Goal: Use online tool/utility: Utilize a website feature to perform a specific function

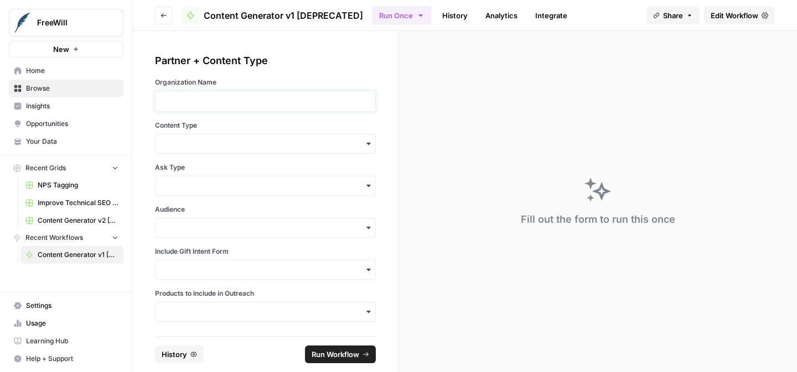
click at [278, 98] on p at bounding box center [265, 101] width 206 height 11
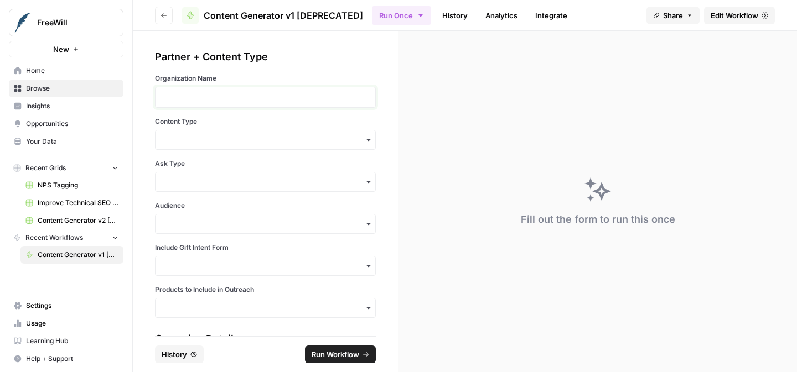
scroll to position [4, 0]
click at [320, 136] on input "Content Type" at bounding box center [265, 139] width 206 height 11
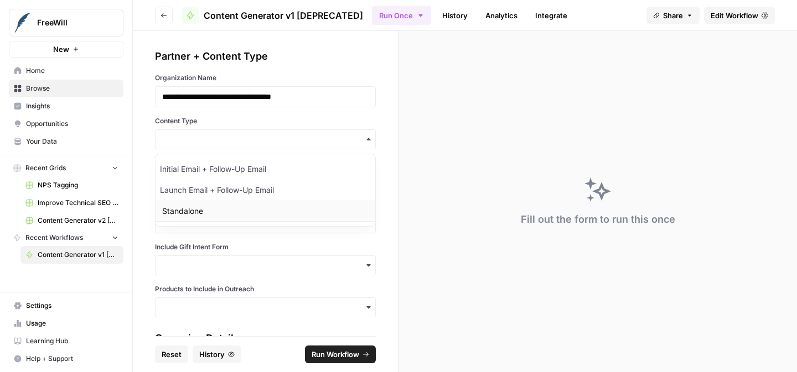
click at [281, 205] on div "Standalone" at bounding box center [265, 211] width 220 height 21
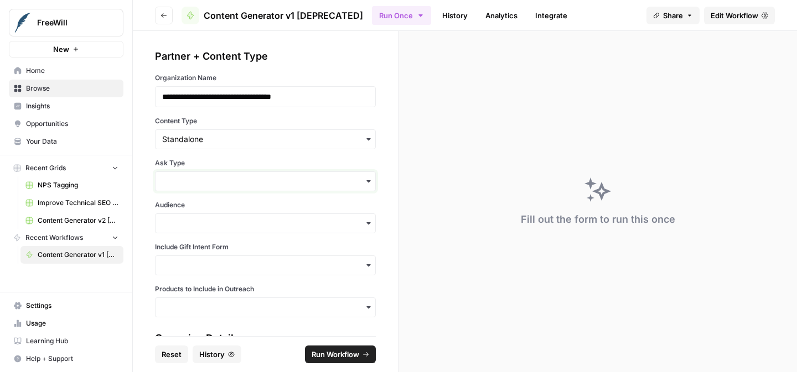
click at [272, 185] on input "Ask Type" at bounding box center [265, 181] width 206 height 11
click at [258, 222] on div "Soft Ask" at bounding box center [265, 232] width 220 height 21
click at [258, 222] on input "Audience" at bounding box center [265, 223] width 206 height 11
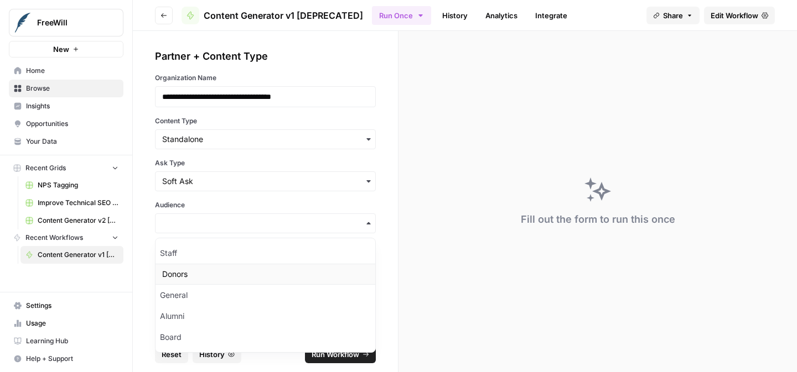
click at [226, 276] on div "Donors" at bounding box center [265, 274] width 220 height 21
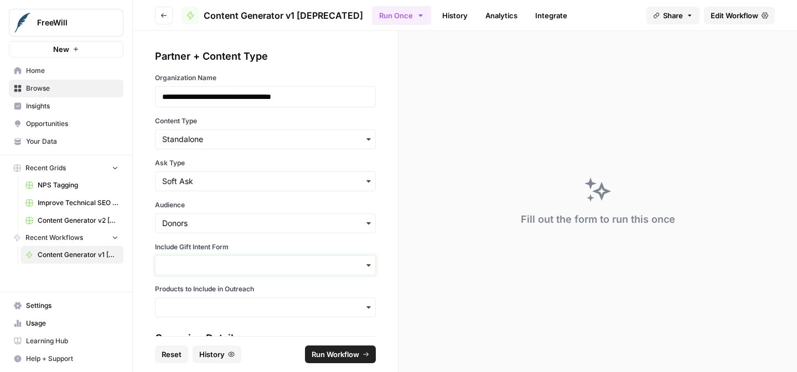
click at [227, 265] on input "Include Gift Intent Form" at bounding box center [265, 265] width 206 height 11
click at [210, 293] on div "Yes" at bounding box center [265, 295] width 220 height 21
click at [209, 309] on input "Products to Include in Outreach" at bounding box center [265, 307] width 206 height 11
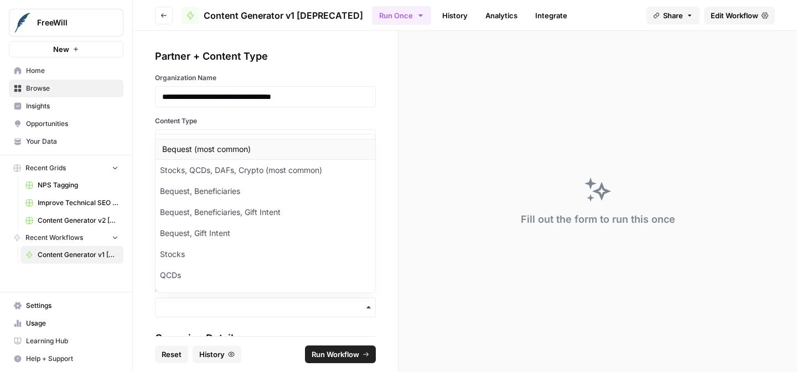
click at [194, 158] on div "Bequest (most common)" at bounding box center [265, 149] width 220 height 21
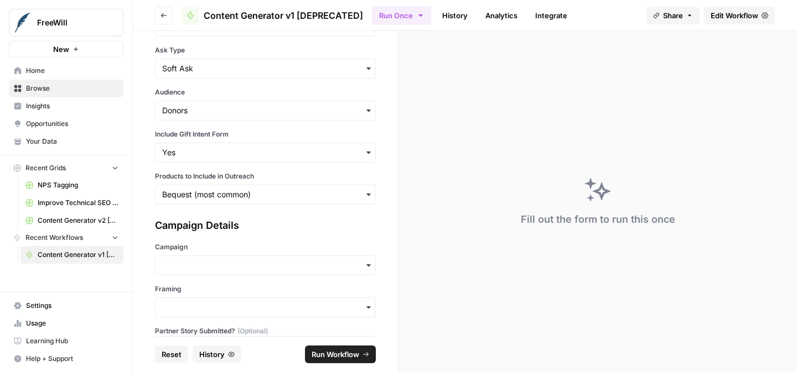
scroll to position [160, 0]
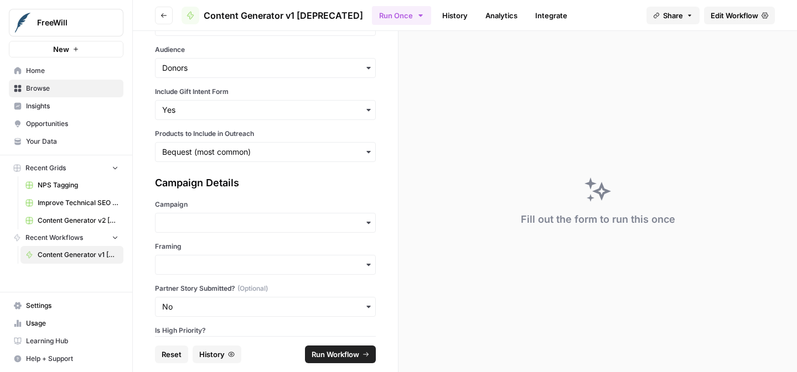
click at [181, 215] on div "button" at bounding box center [265, 223] width 221 height 20
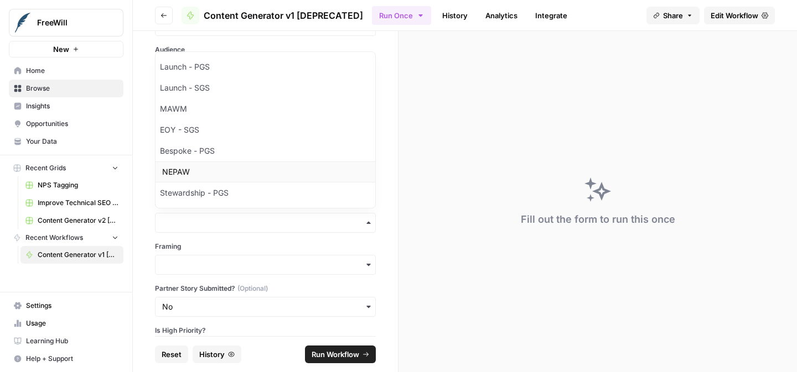
click at [185, 178] on div "NEPAW" at bounding box center [265, 172] width 220 height 21
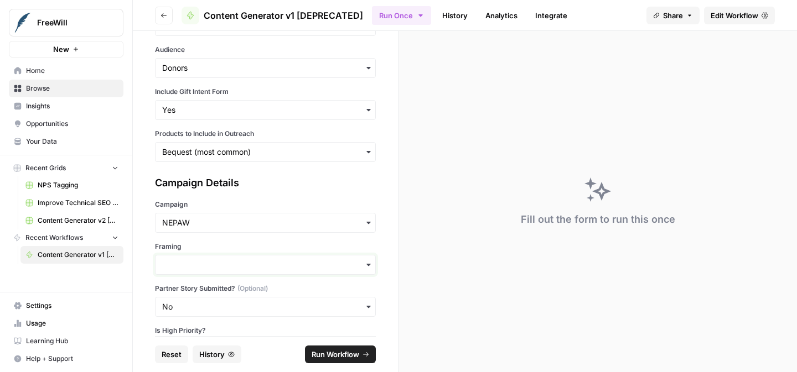
click at [200, 266] on input "Framing" at bounding box center [265, 265] width 206 height 11
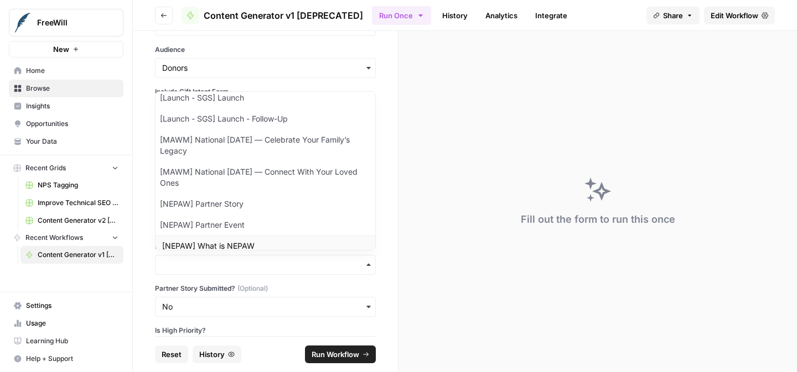
scroll to position [37, 0]
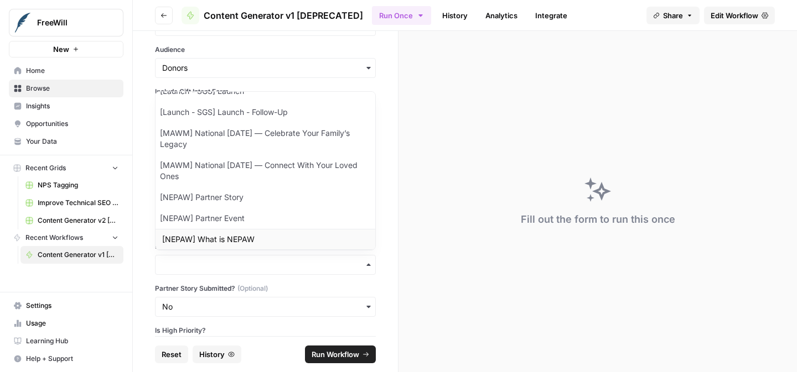
click at [205, 243] on div "[NEPAW] What is NEPAW" at bounding box center [265, 239] width 220 height 21
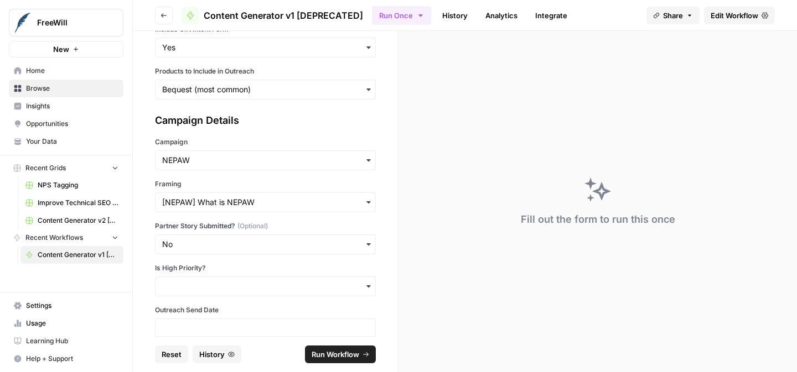
scroll to position [225, 0]
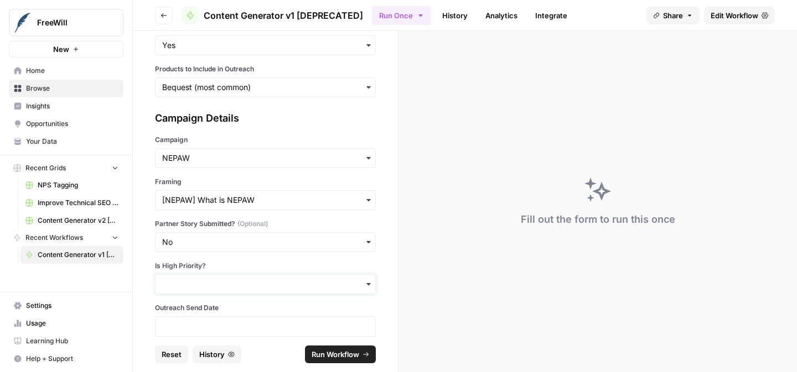
click at [205, 286] on input "Is High Priority?" at bounding box center [265, 284] width 206 height 11
click at [206, 315] on div "Yes" at bounding box center [265, 314] width 220 height 21
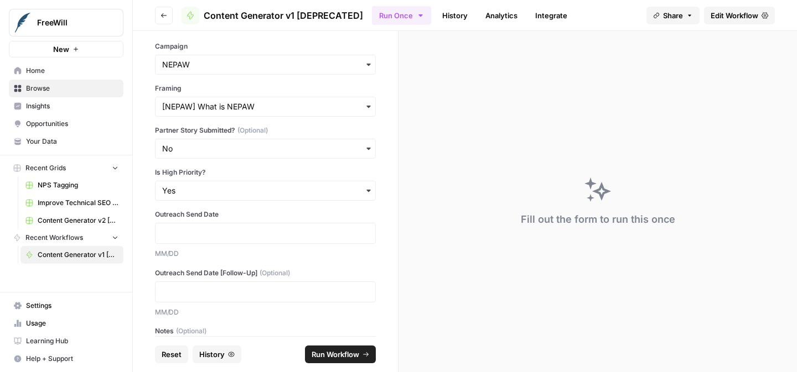
scroll to position [319, 0]
click at [216, 292] on p at bounding box center [265, 291] width 206 height 11
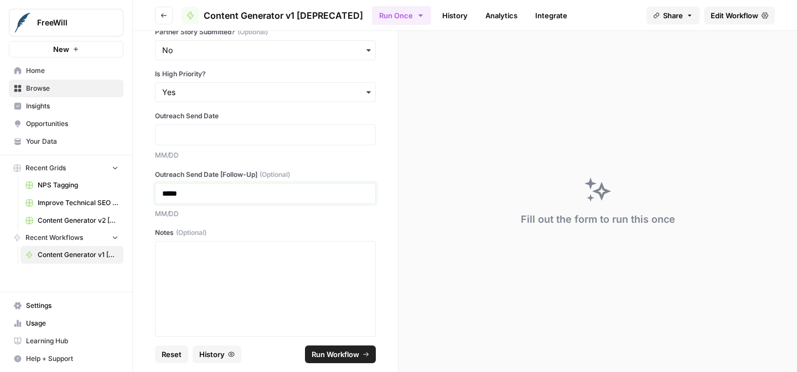
scroll to position [433, 0]
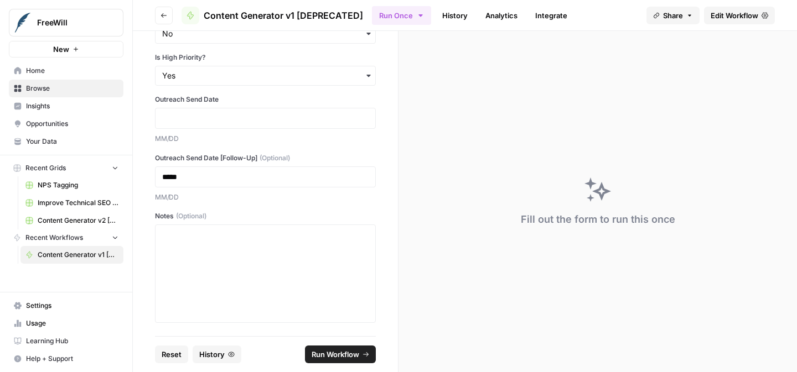
click at [315, 350] on span "Run Workflow" at bounding box center [336, 354] width 48 height 11
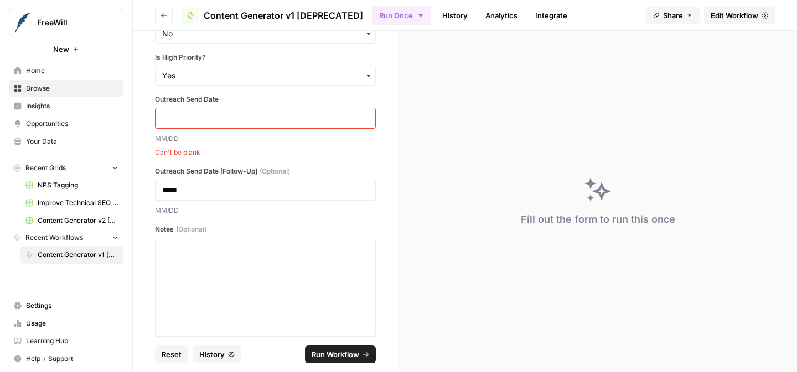
click at [247, 127] on div at bounding box center [265, 118] width 221 height 21
click at [248, 116] on p at bounding box center [265, 118] width 206 height 11
click at [217, 182] on div "*****" at bounding box center [265, 190] width 221 height 21
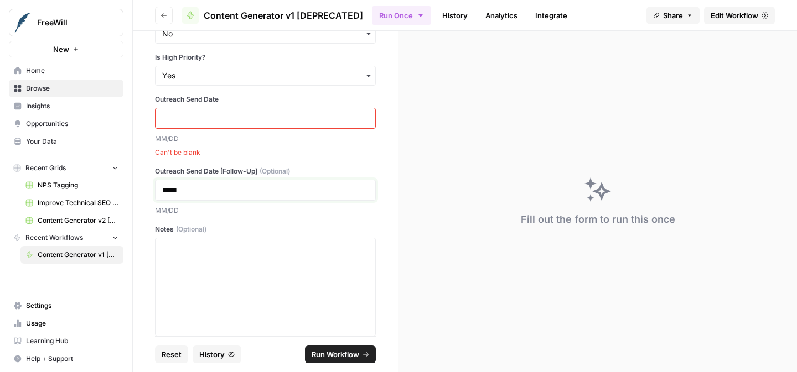
click at [214, 191] on p "*****" at bounding box center [265, 190] width 206 height 11
click at [224, 119] on p at bounding box center [265, 118] width 206 height 11
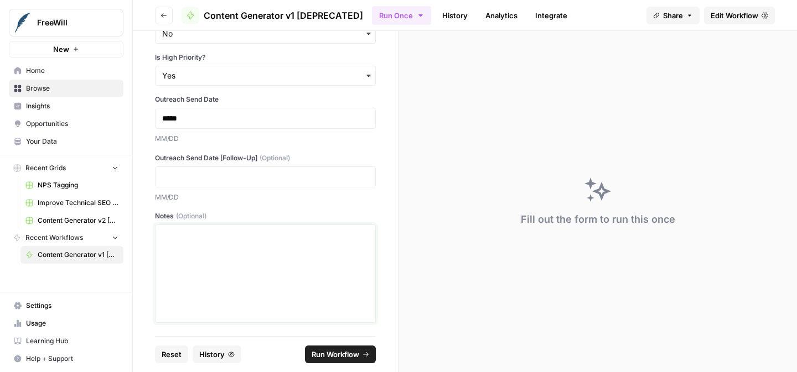
click at [227, 255] on div at bounding box center [265, 274] width 206 height 89
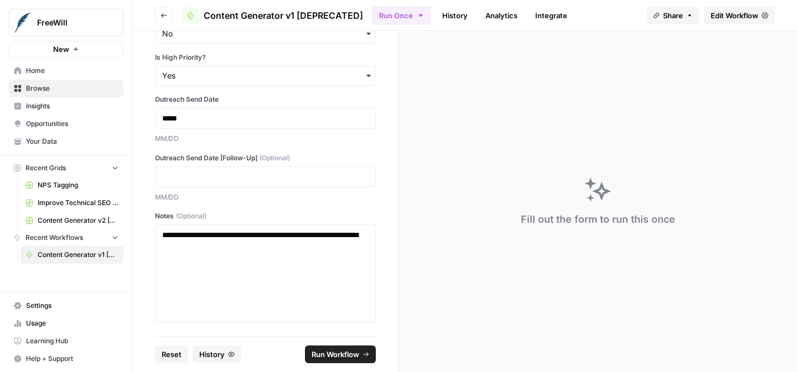
click at [341, 355] on span "Run Workflow" at bounding box center [336, 354] width 48 height 11
